Goal: Find specific page/section: Find specific page/section

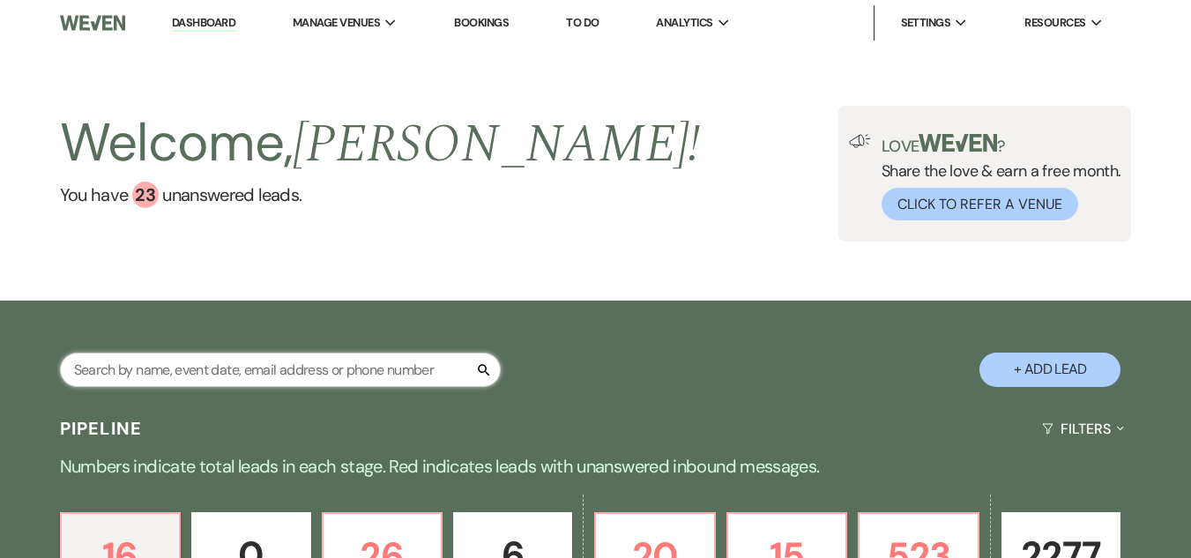
click at [317, 367] on input "text" at bounding box center [280, 369] width 441 height 34
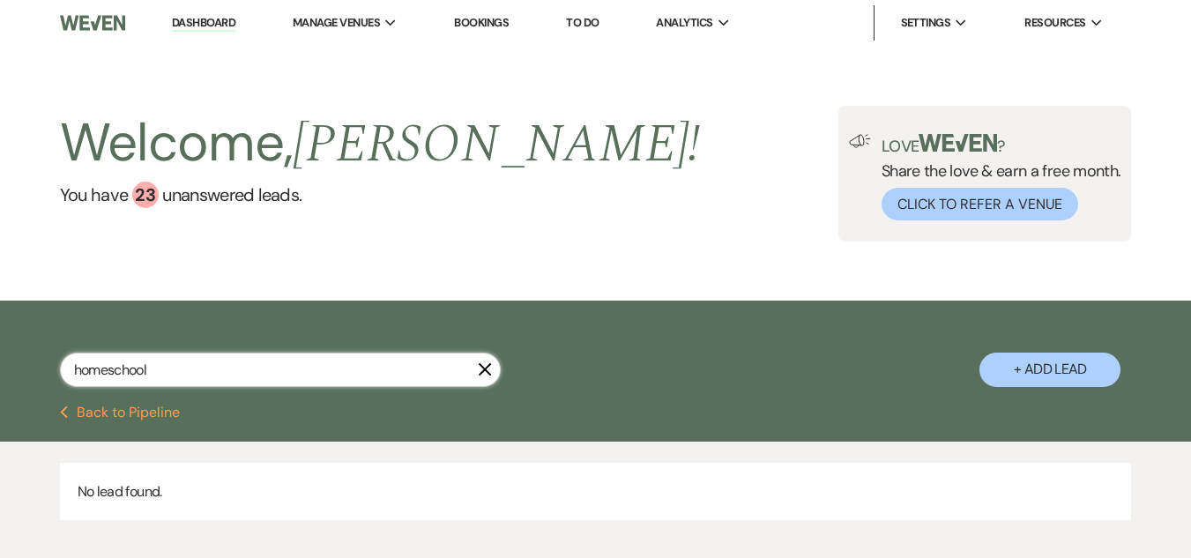
type input "homeschool"
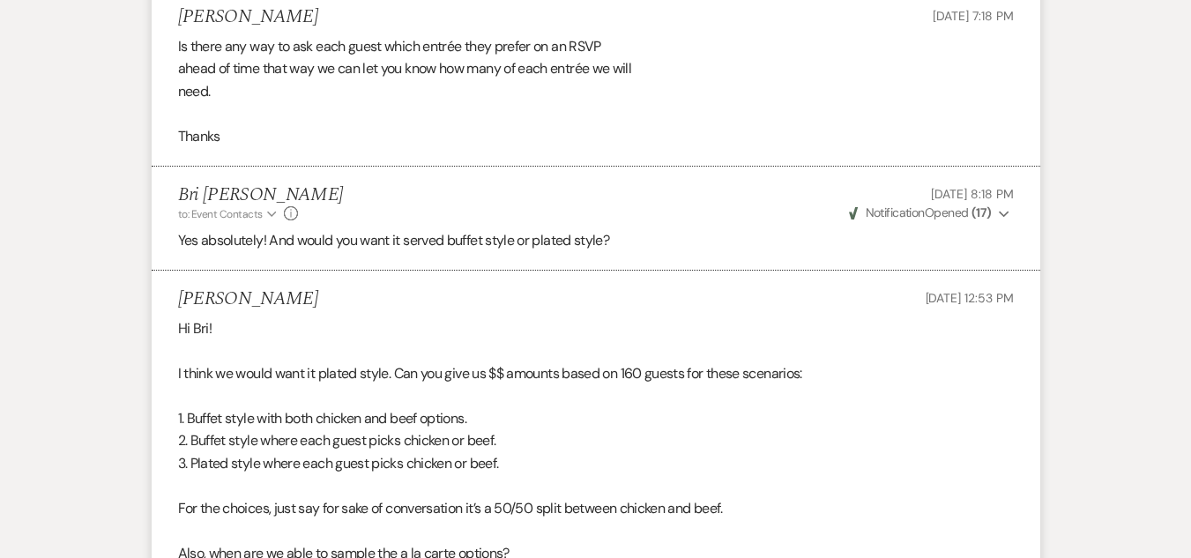
scroll to position [1717, 0]
